Goal: Find specific page/section: Find specific page/section

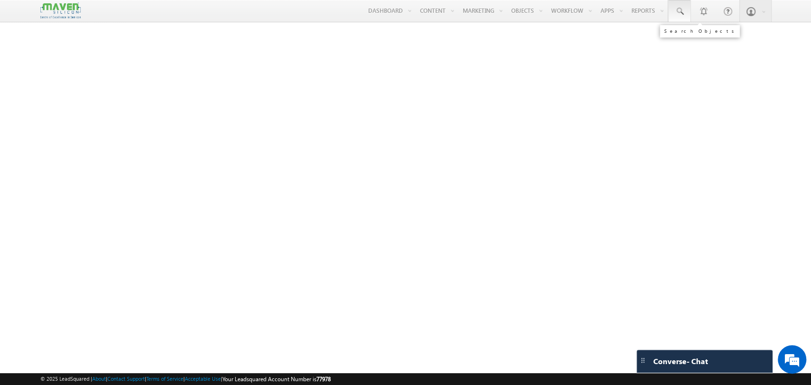
click at [675, 11] on span at bounding box center [678, 11] width 9 height 9
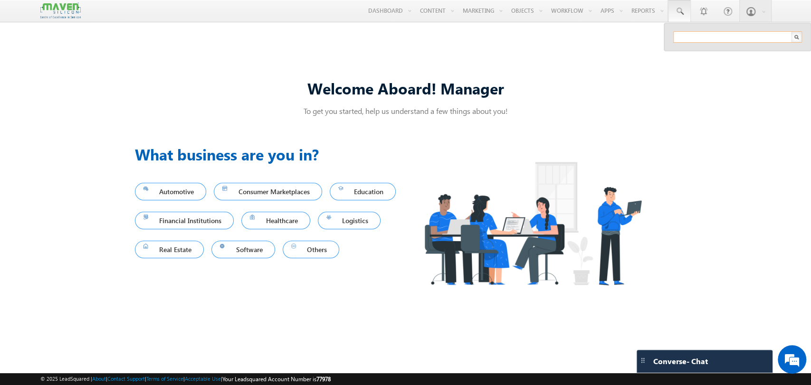
click at [687, 39] on input "text" at bounding box center [737, 36] width 129 height 11
paste input "!$@7-RaCcS#3MA5Ew"
paste input "9987473101"
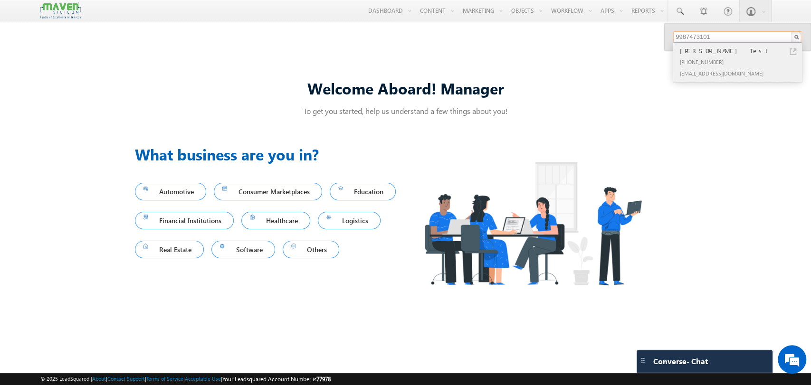
type input "9987473101"
click at [715, 55] on div "[PERSON_NAME] Test" at bounding box center [741, 51] width 127 height 10
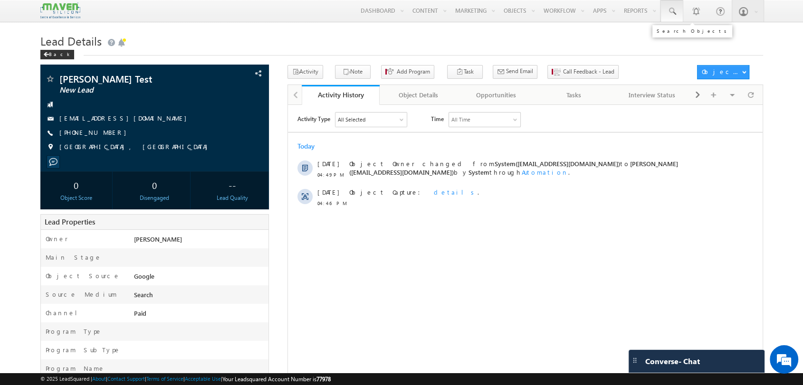
click at [676, 17] on link at bounding box center [671, 11] width 23 height 22
paste input "9987473102"
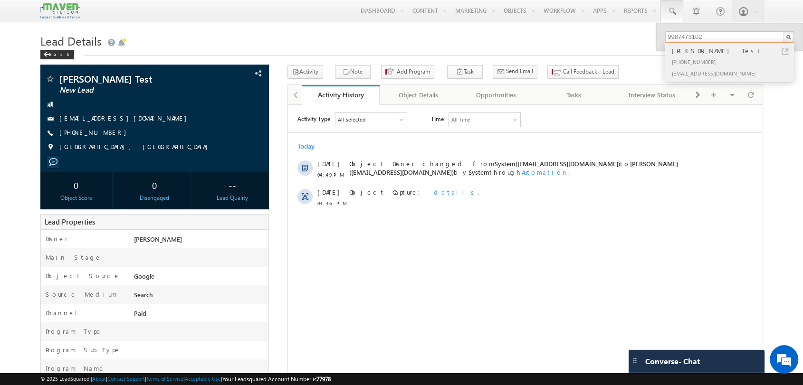
type input "9987473102"
click at [728, 56] on div "+91-9987473102" at bounding box center [733, 61] width 127 height 11
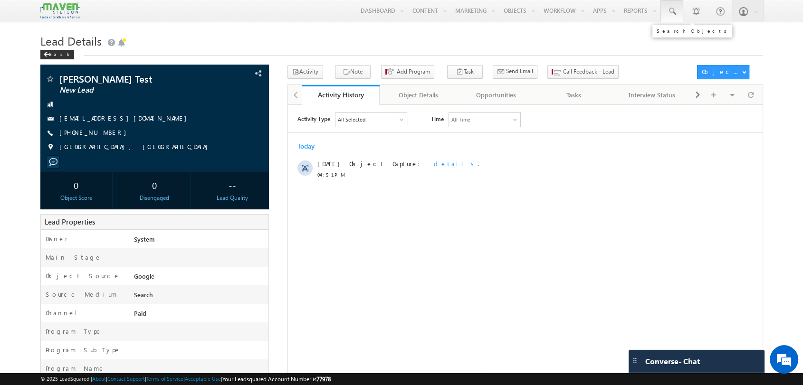
click at [679, 12] on link at bounding box center [671, 11] width 23 height 22
paste input "9148111121"
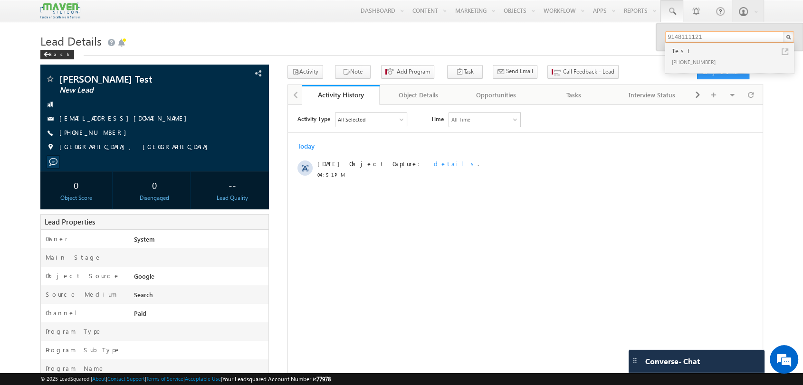
click at [695, 35] on input "9148111121" at bounding box center [729, 36] width 129 height 11
paste input "11122"
click at [688, 38] on input "91481 11122" at bounding box center [729, 36] width 129 height 11
type input "9148111122"
click at [712, 61] on div "+91-9148111122" at bounding box center [733, 61] width 127 height 11
